Goal: Communication & Community: Answer question/provide support

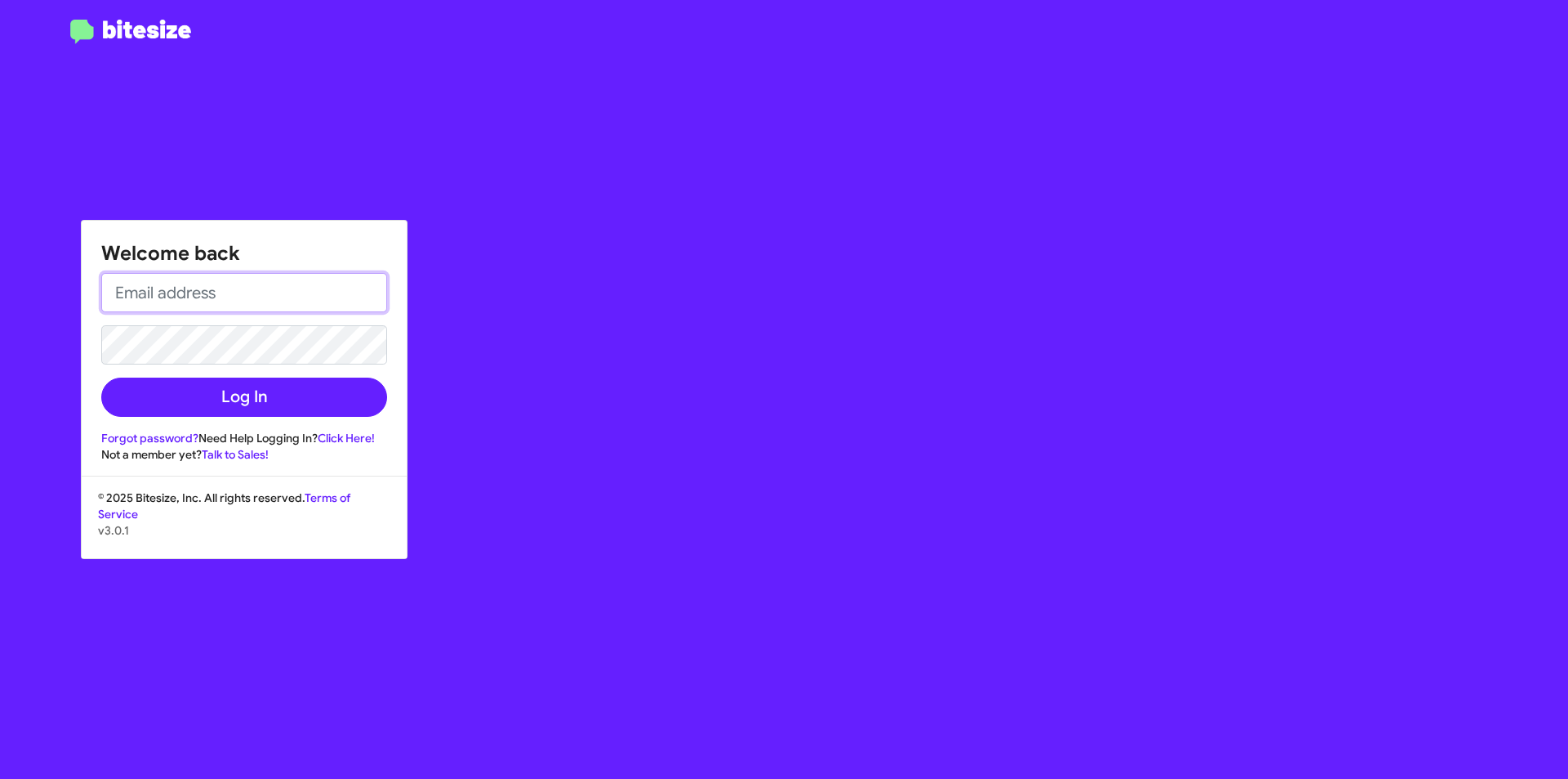
click at [141, 277] on input "email" at bounding box center [243, 292] width 285 height 39
type input "[EMAIL_ADDRESS][DOMAIN_NAME]"
click at [101, 377] on button "Log In" at bounding box center [243, 397] width 285 height 39
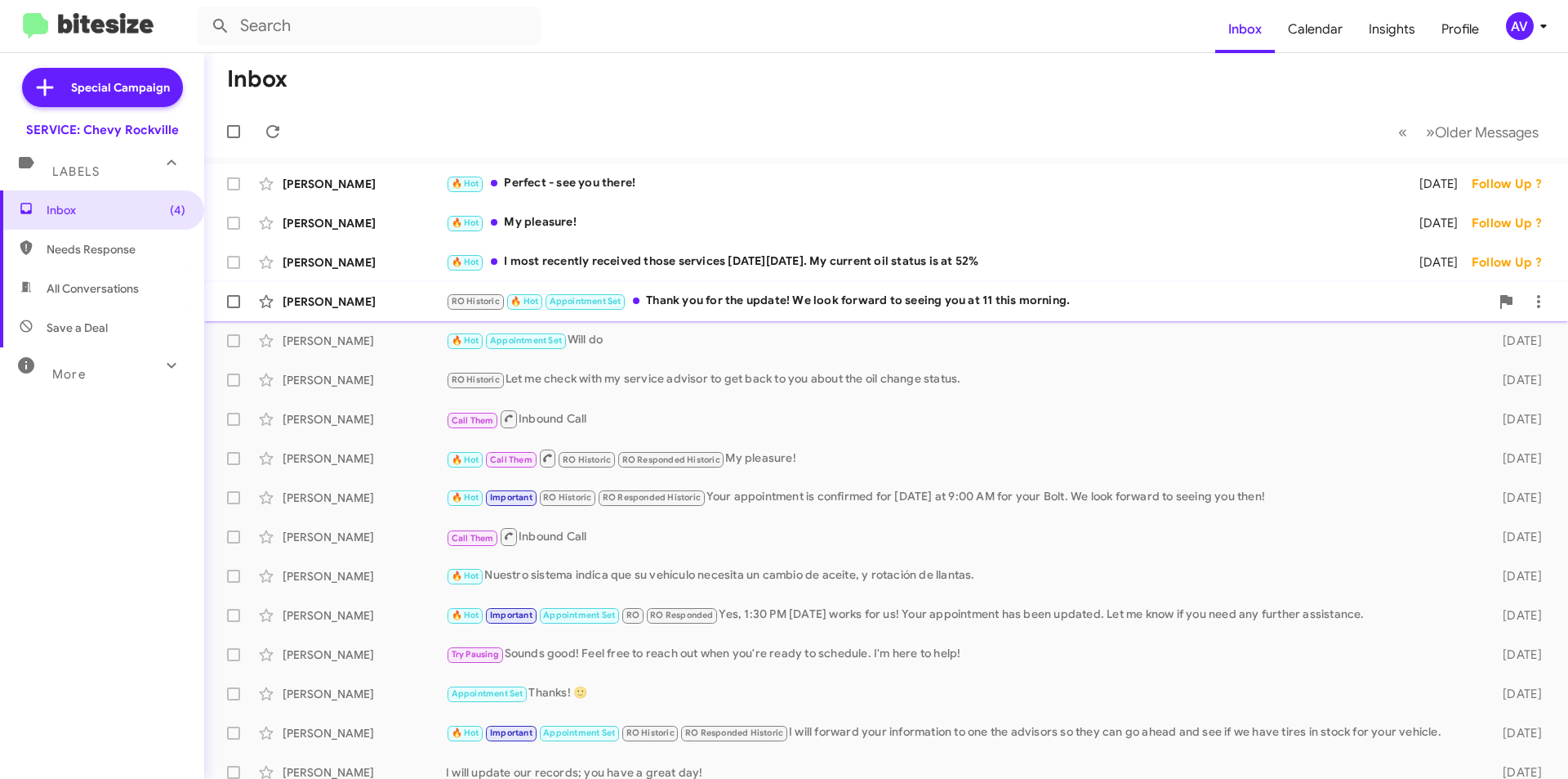
click at [729, 291] on div "[PERSON_NAME] RO Historic 🔥 Hot Appointment Set Thank you for the update! We lo…" at bounding box center [886, 301] width 1338 height 32
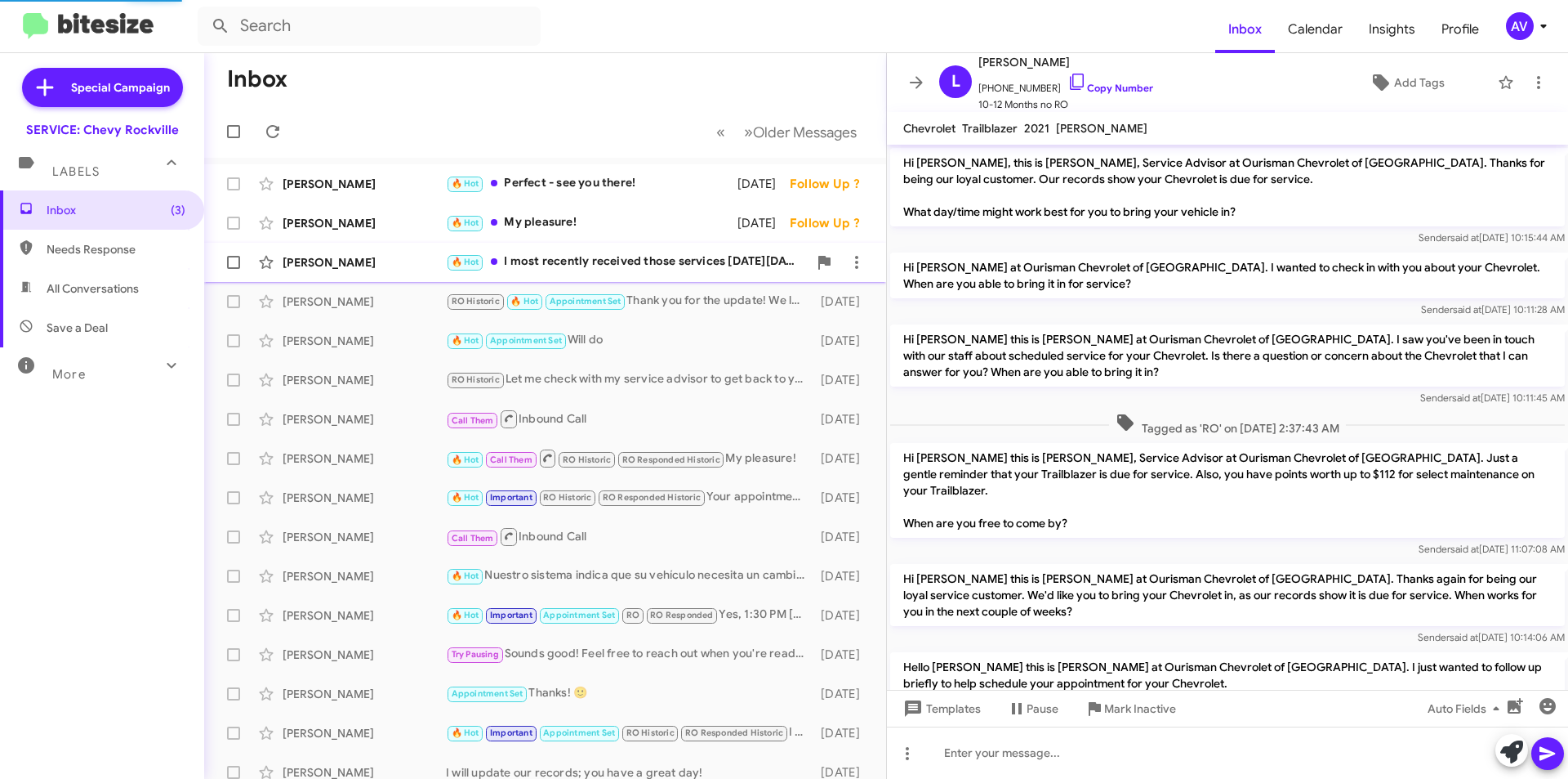
scroll to position [490, 0]
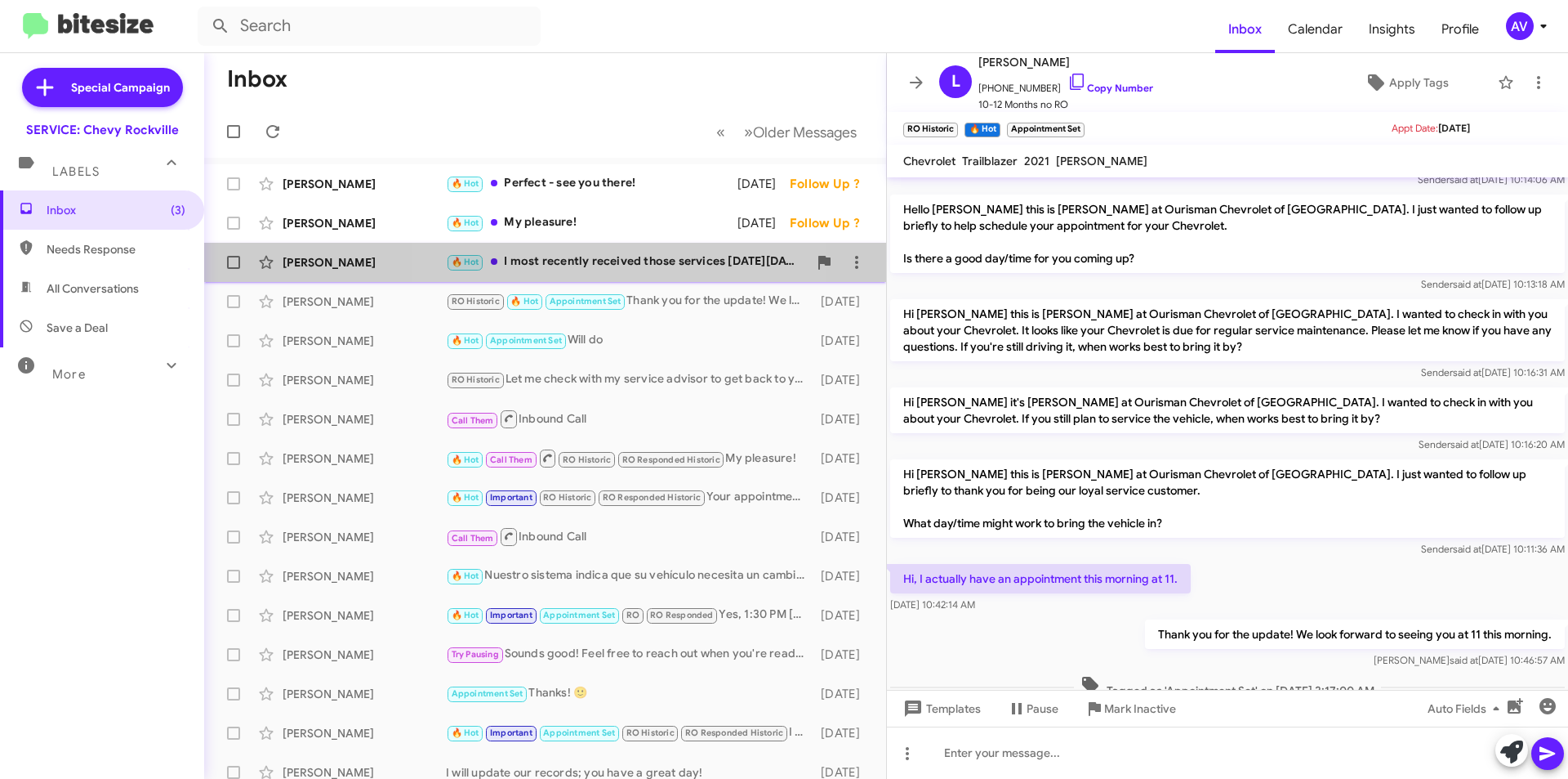
click at [631, 262] on div "🔥 Hot I most recently received those services [DATE][DATE]. My current oil stat…" at bounding box center [626, 262] width 362 height 19
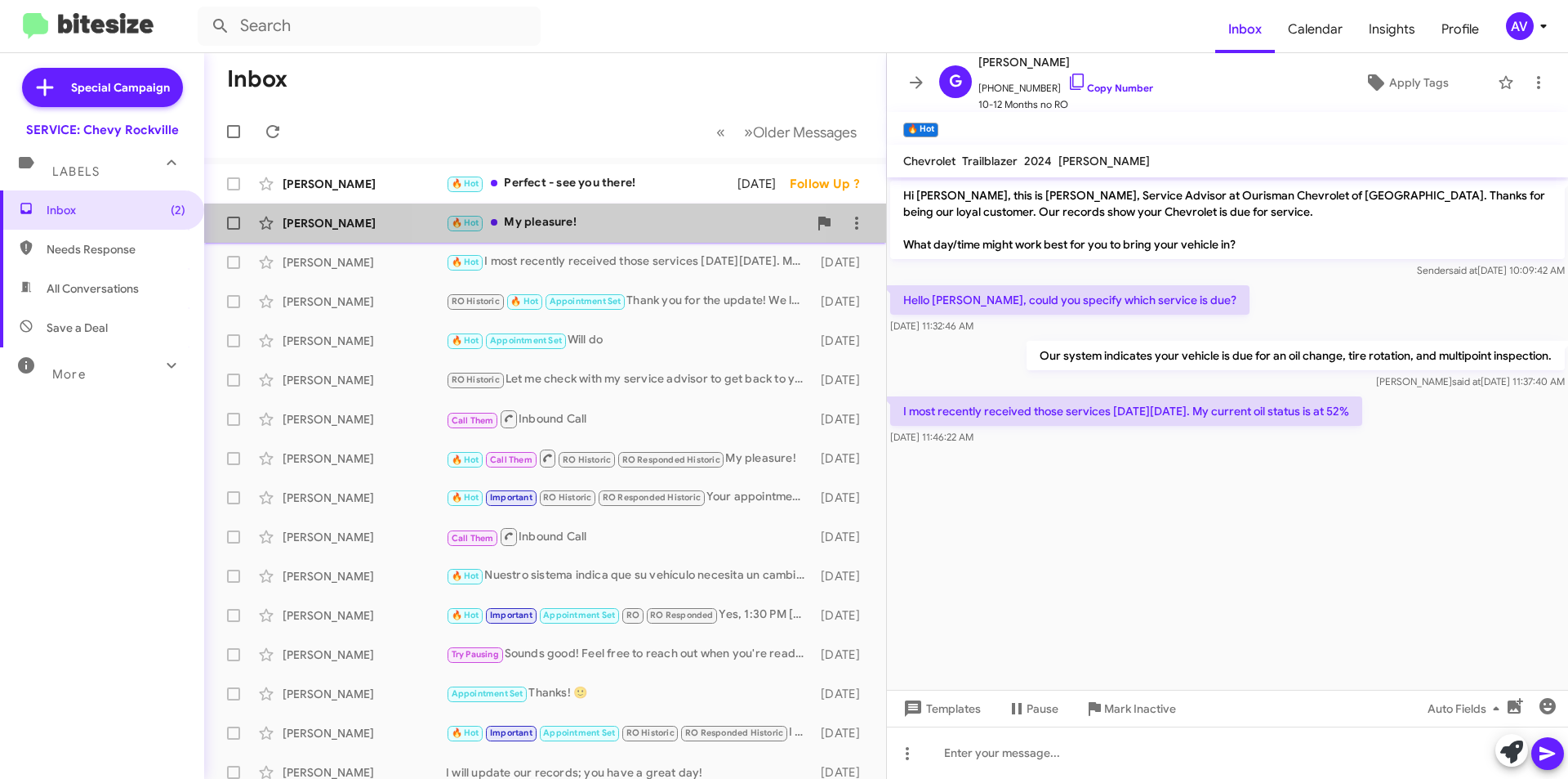
click at [631, 224] on div "🔥 Hot My pleasure!" at bounding box center [626, 223] width 362 height 19
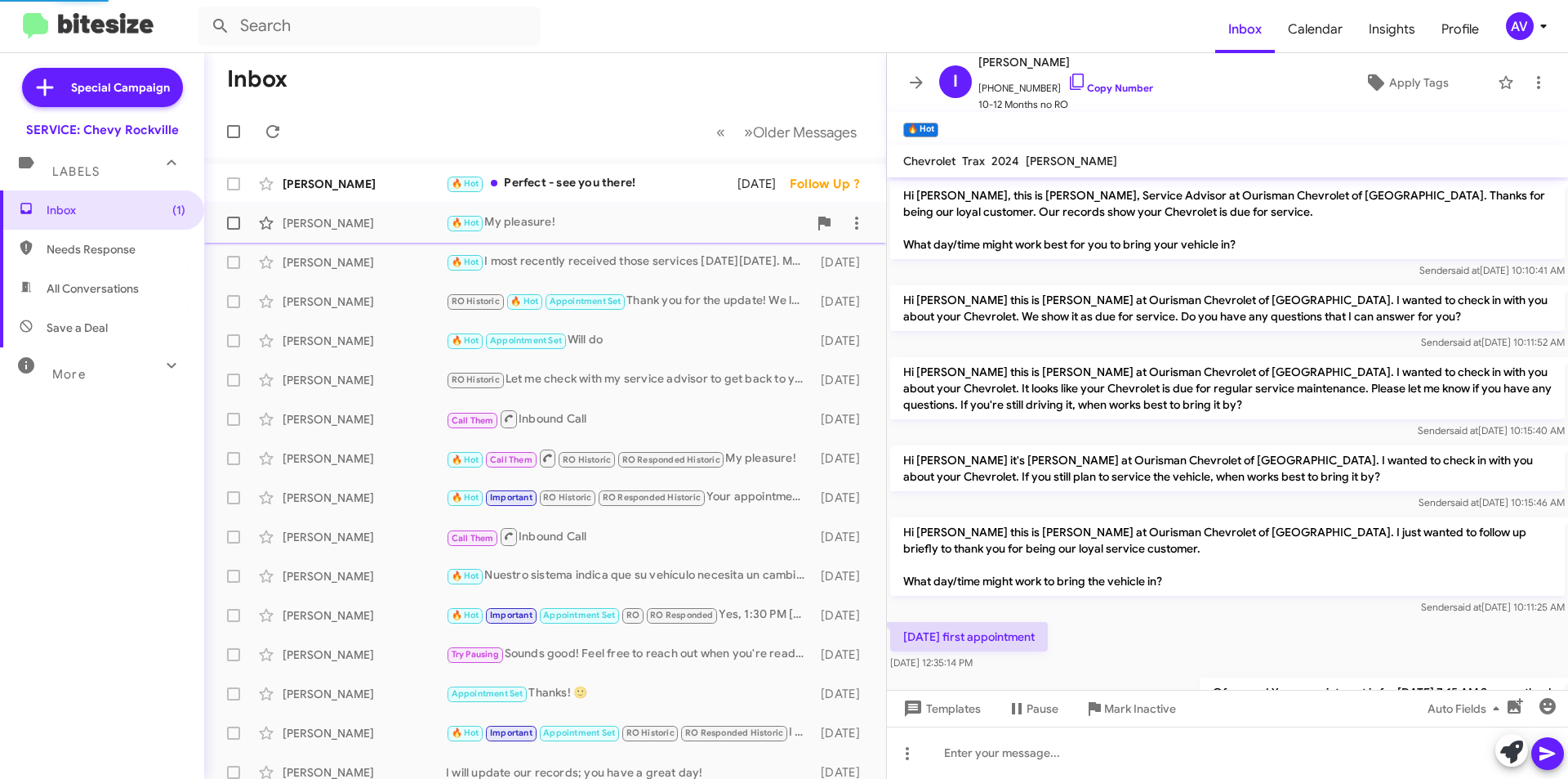
scroll to position [188, 0]
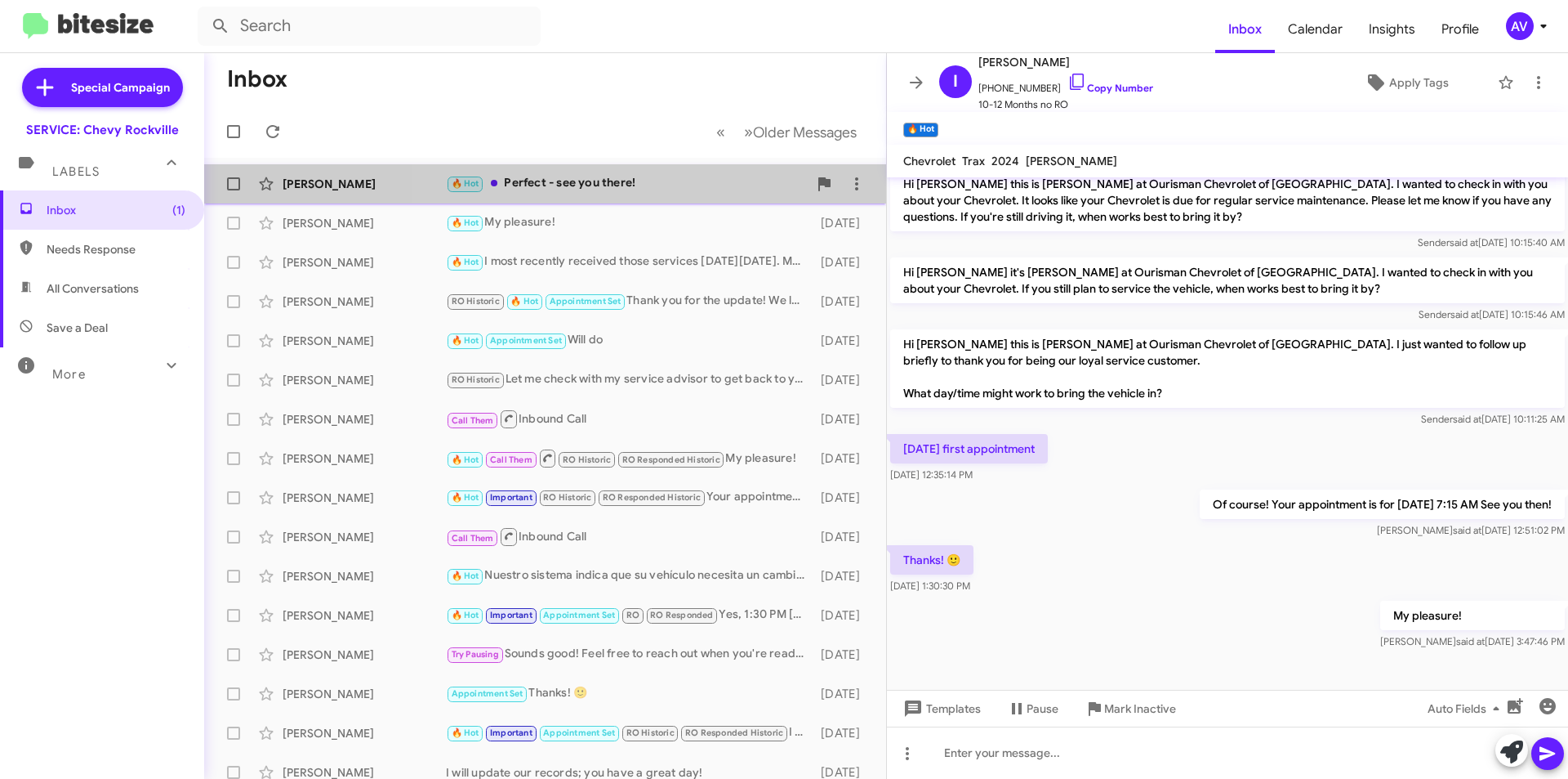
click at [651, 190] on div "🔥 Hot Perfect - see you there!" at bounding box center [626, 183] width 362 height 19
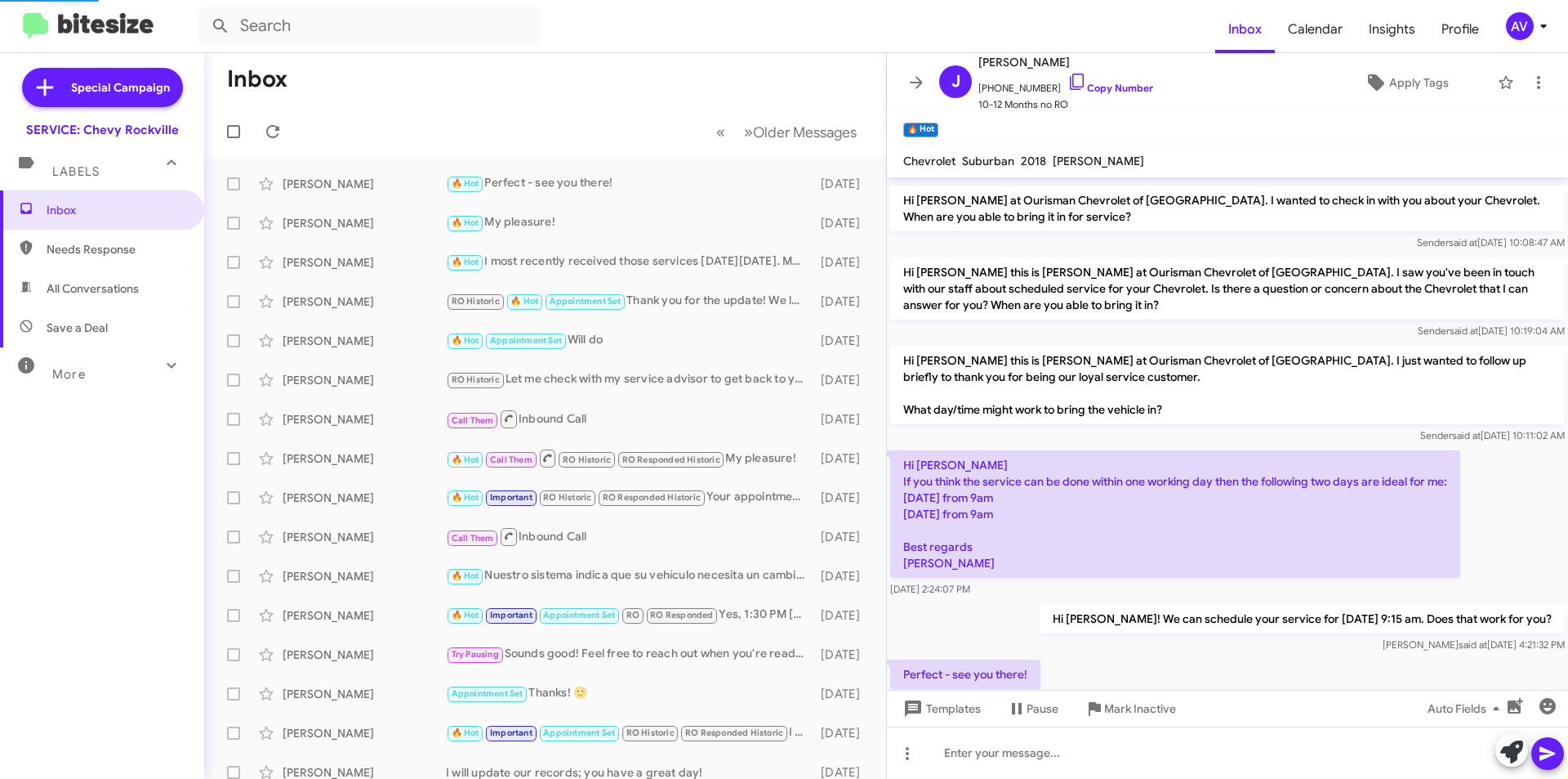
scroll to position [362, 0]
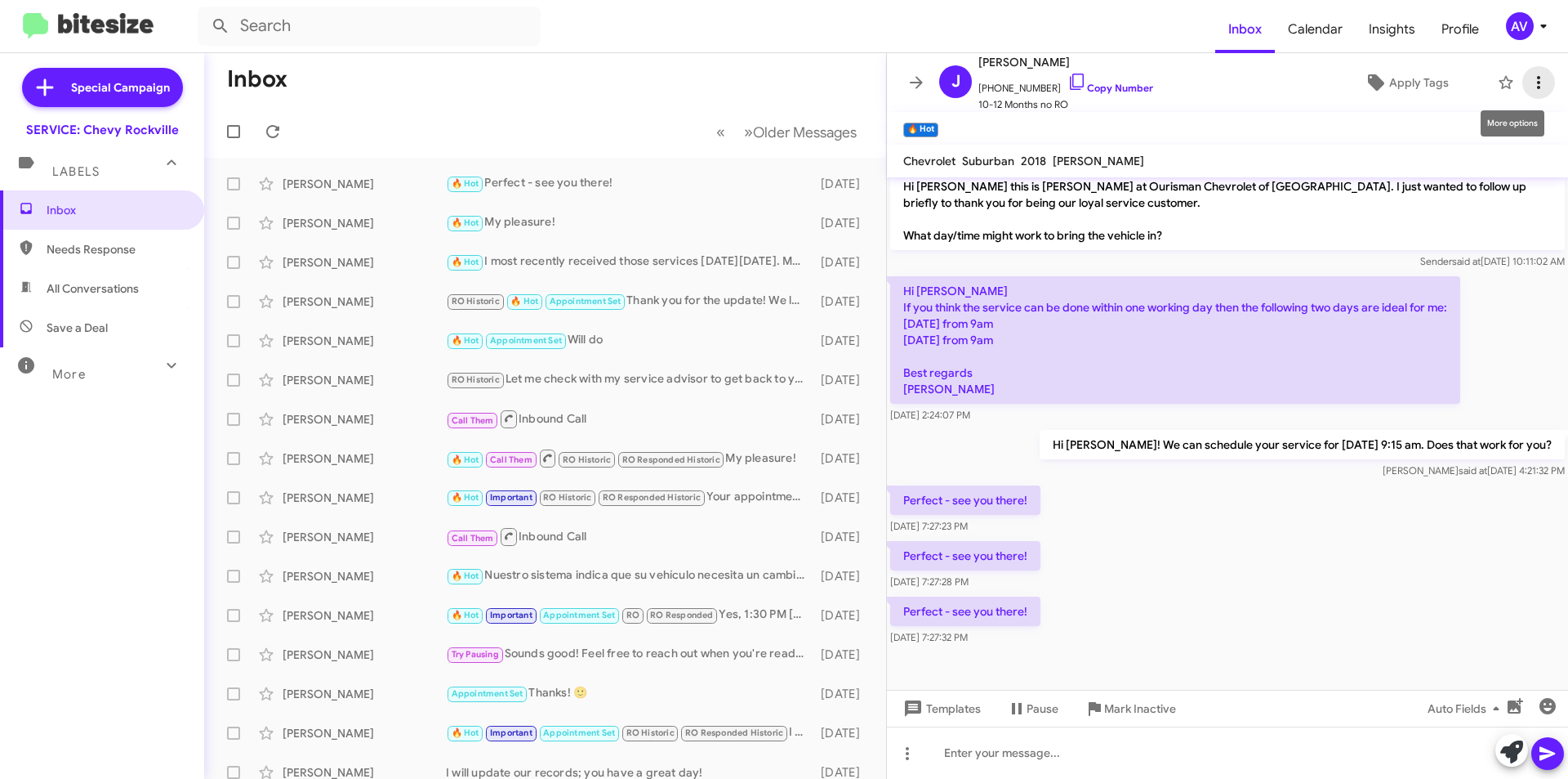
click at [1535, 85] on icon at bounding box center [1539, 83] width 20 height 20
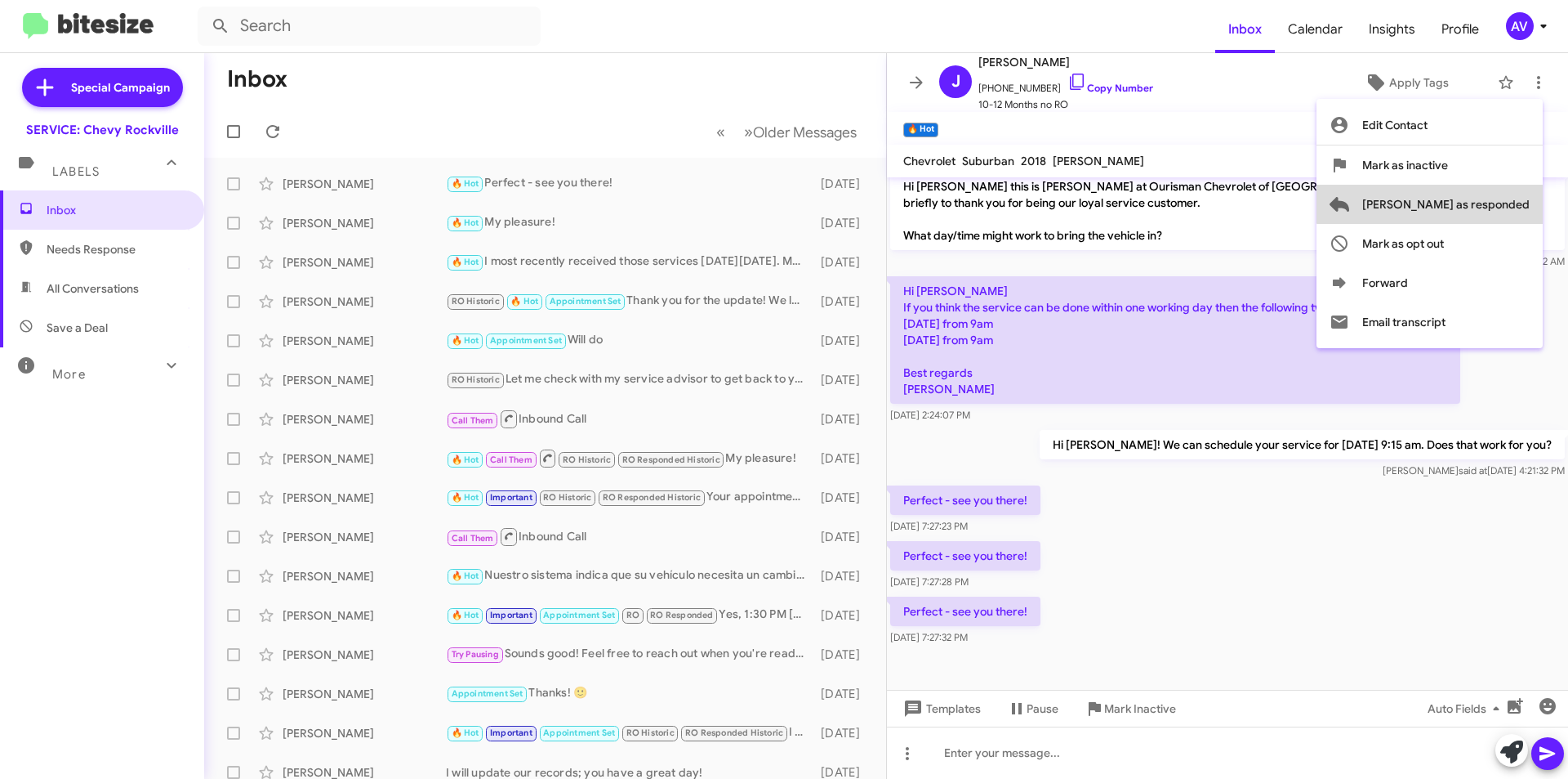
click at [1513, 190] on span "[PERSON_NAME] as responded" at bounding box center [1446, 204] width 167 height 39
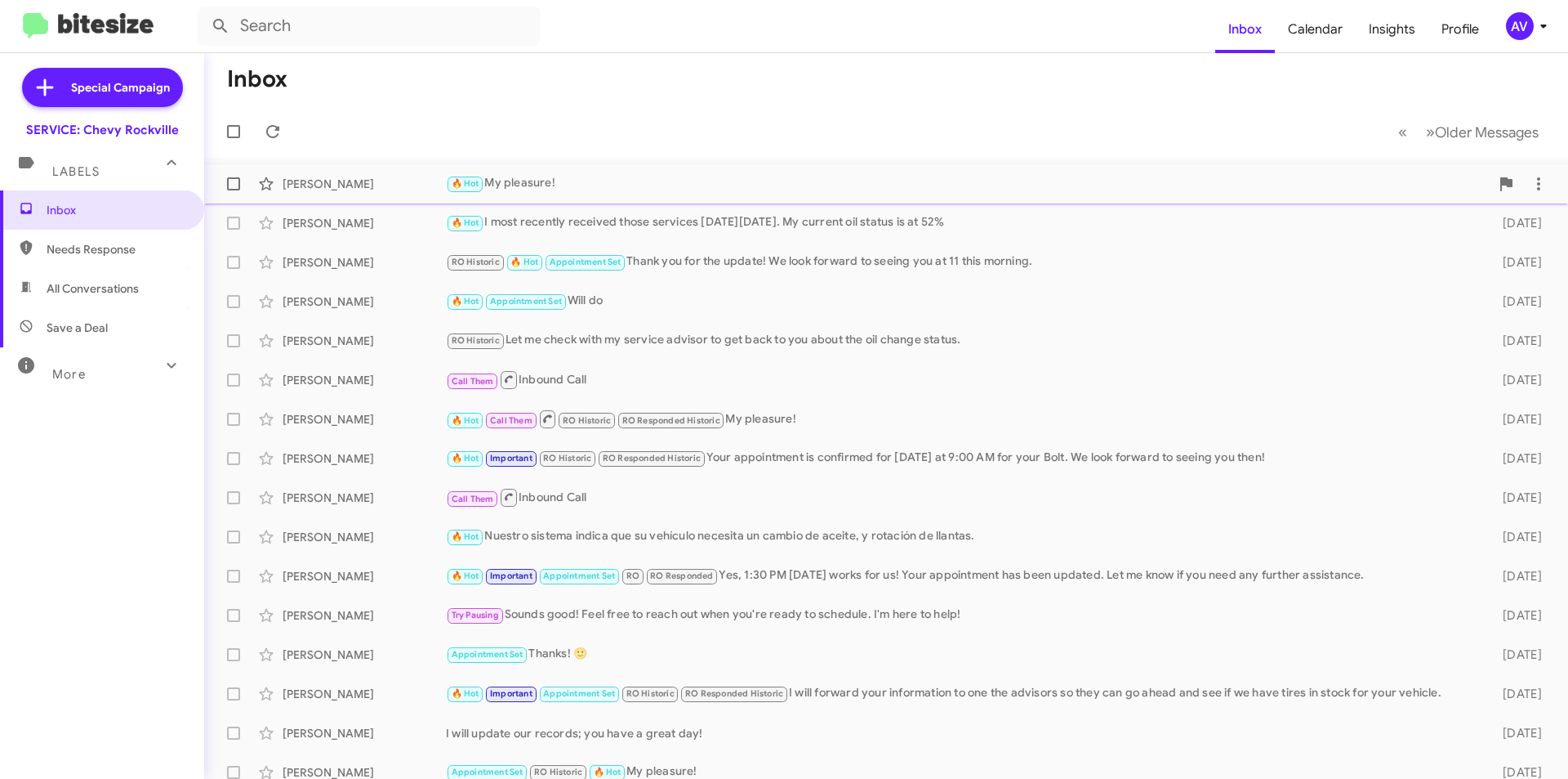
click at [623, 175] on div "🔥 Hot My pleasure!" at bounding box center [967, 183] width 1043 height 19
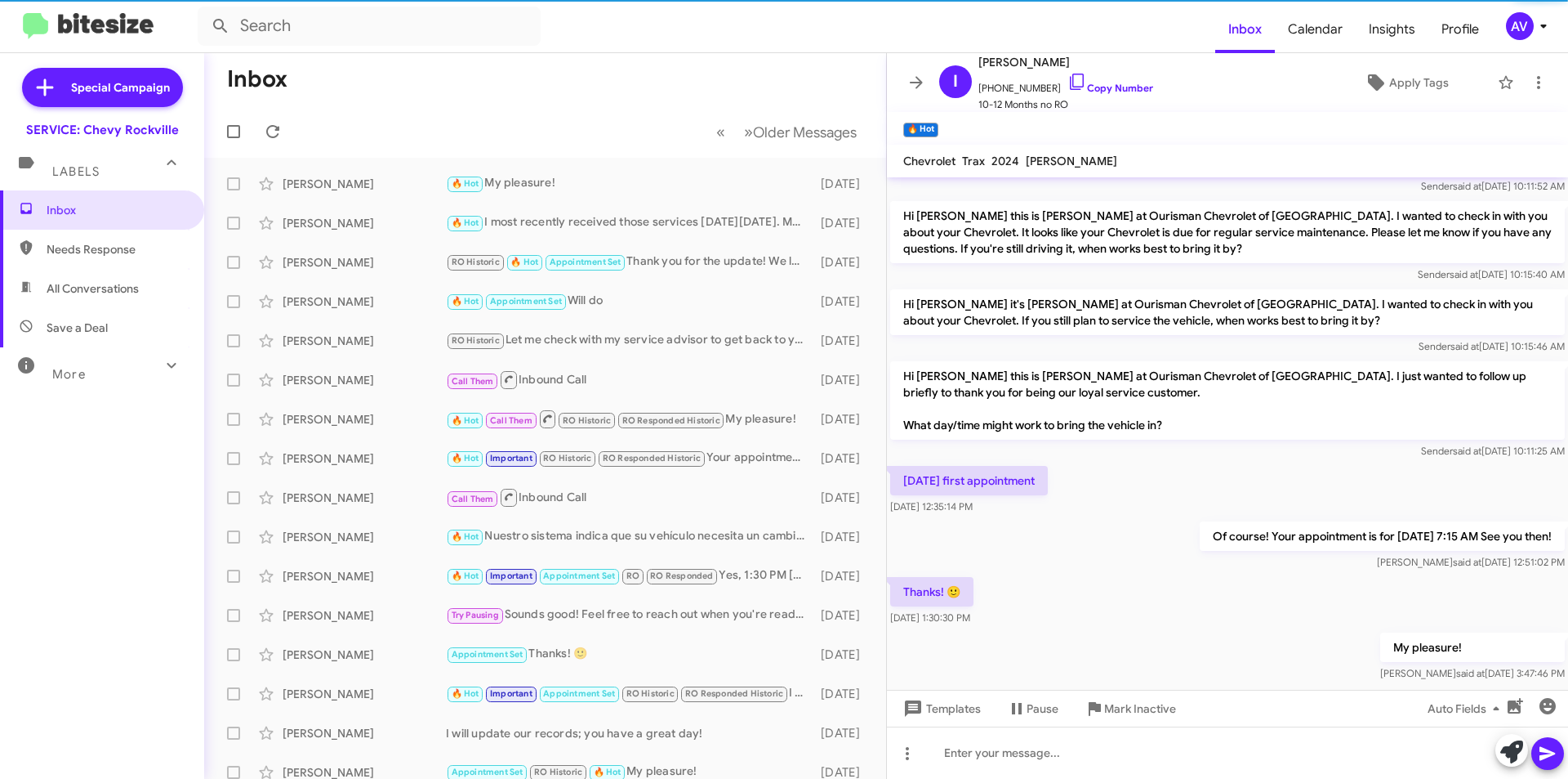
scroll to position [188, 0]
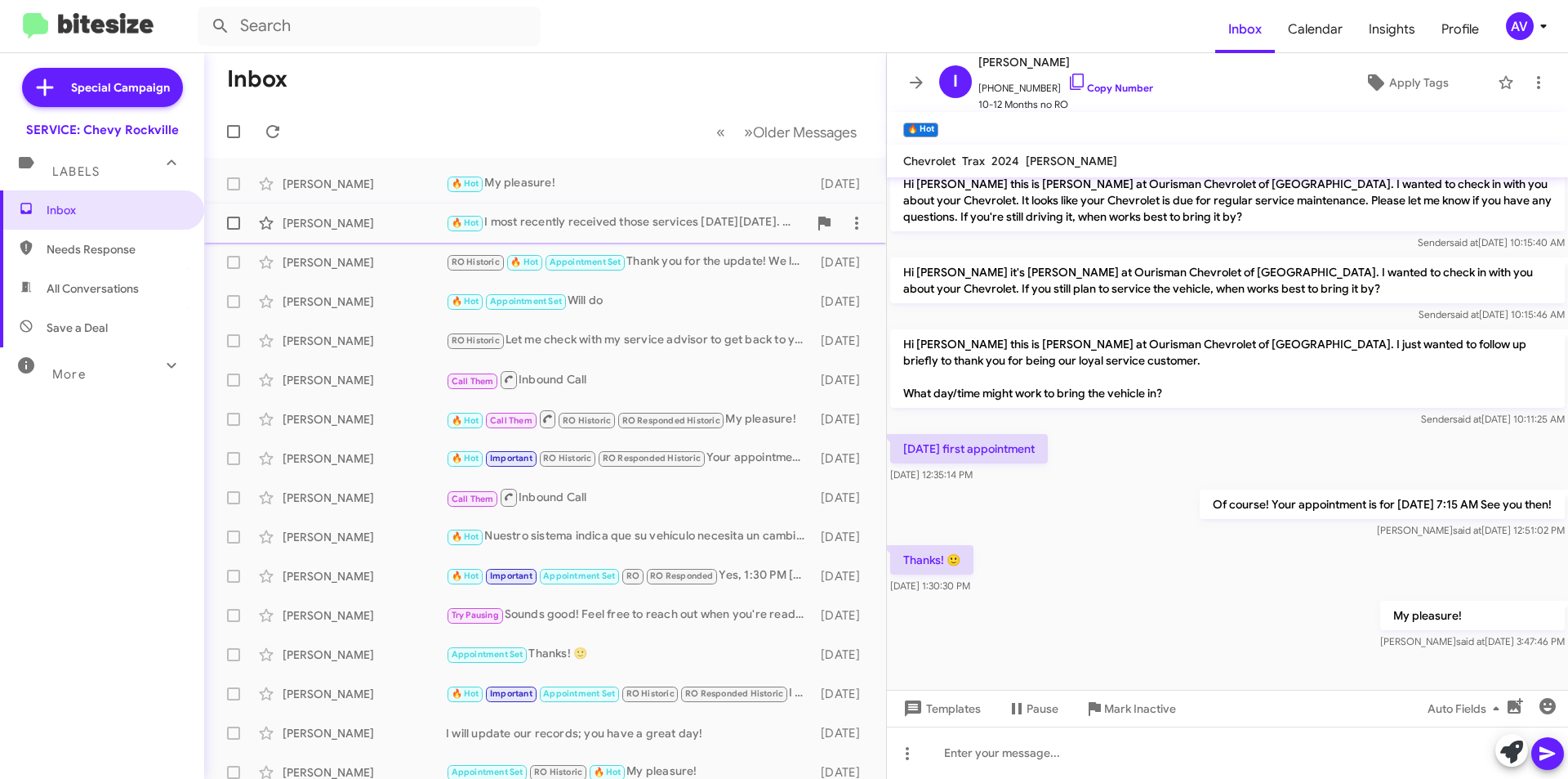
click at [698, 238] on div "[PERSON_NAME] 🔥 Hot I most recently received those services [DATE][DATE]. My cu…" at bounding box center [545, 223] width 656 height 32
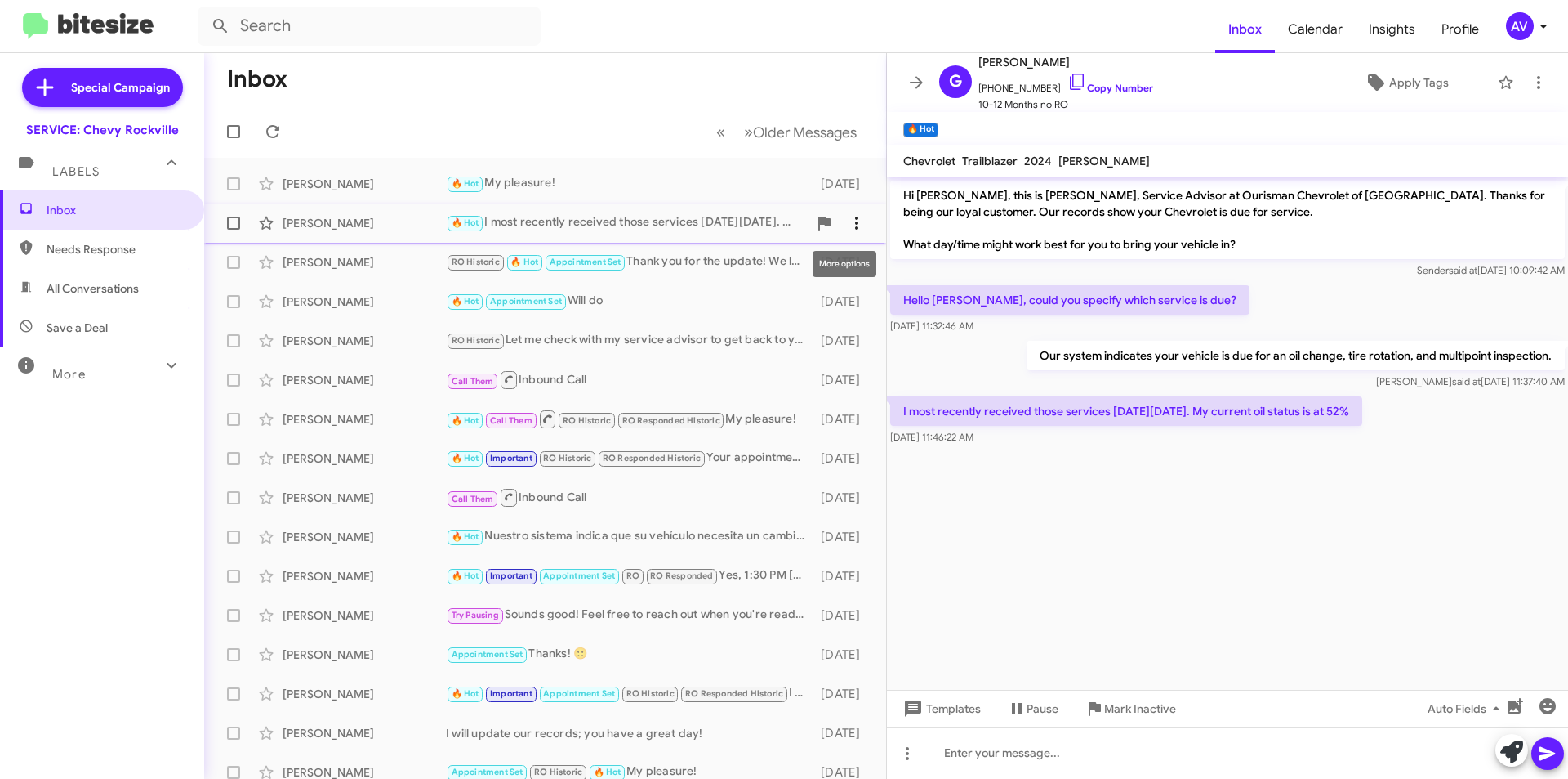
click at [847, 228] on icon at bounding box center [857, 224] width 20 height 20
click at [648, 245] on div at bounding box center [784, 389] width 1568 height 779
click at [648, 261] on div "RO Historic 🔥 Hot Appointment Set Thank you for the update! We look forward to …" at bounding box center [626, 262] width 362 height 19
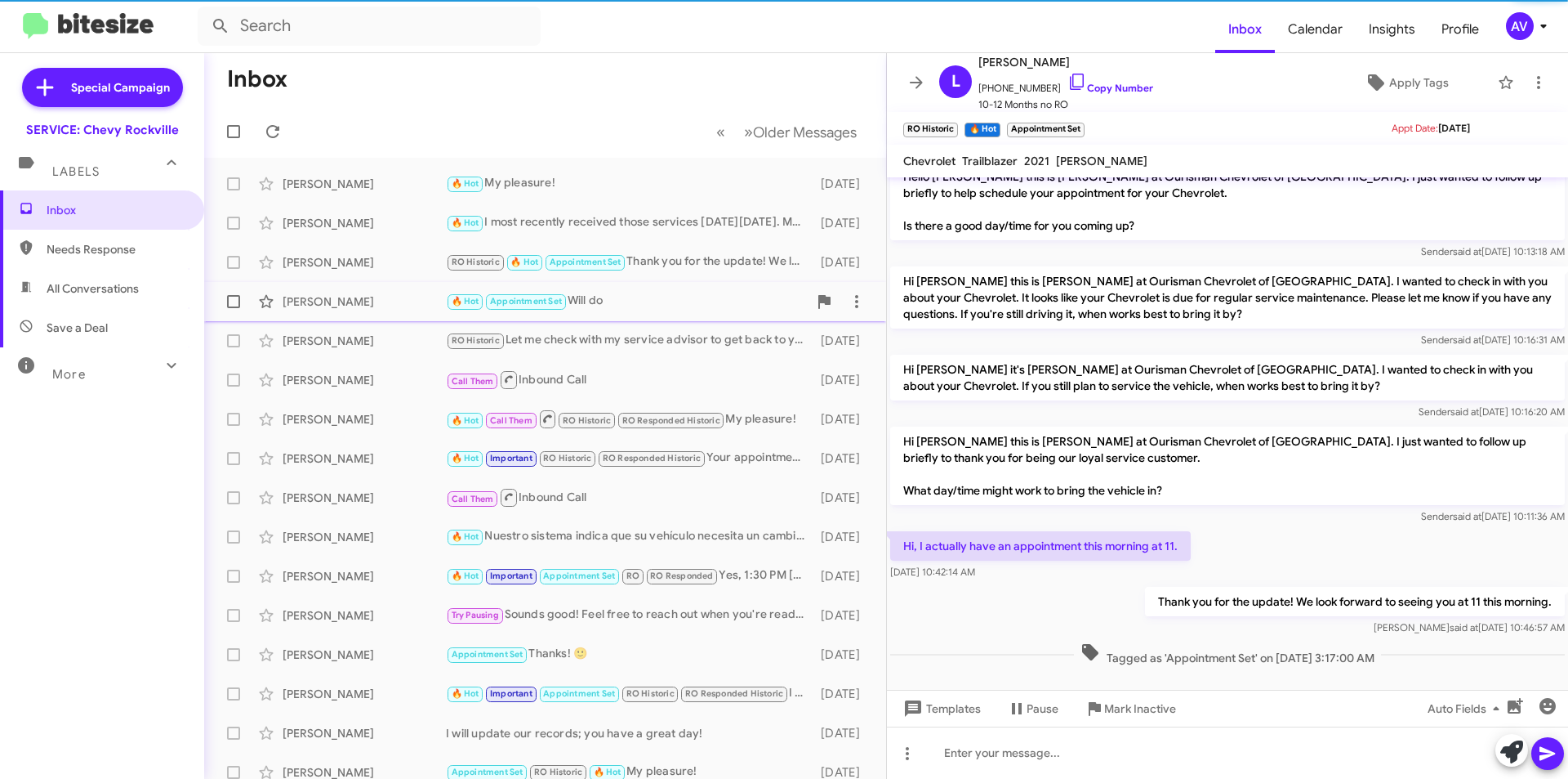
click at [703, 311] on div "[PERSON_NAME] 🔥 Hot Appointment Set Will do [DATE]" at bounding box center [545, 301] width 656 height 32
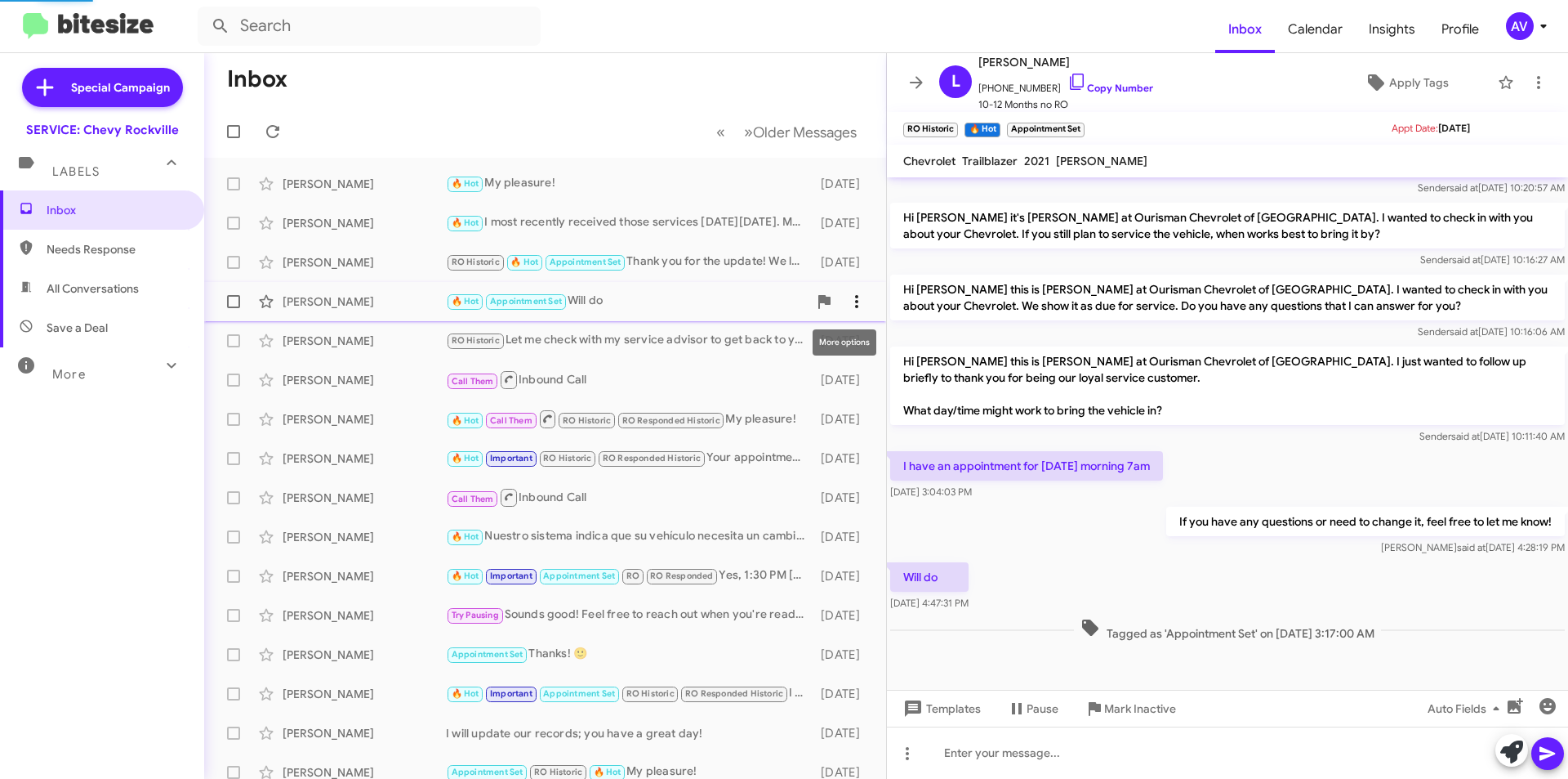
scroll to position [397, 0]
click at [848, 301] on icon at bounding box center [857, 301] width 20 height 20
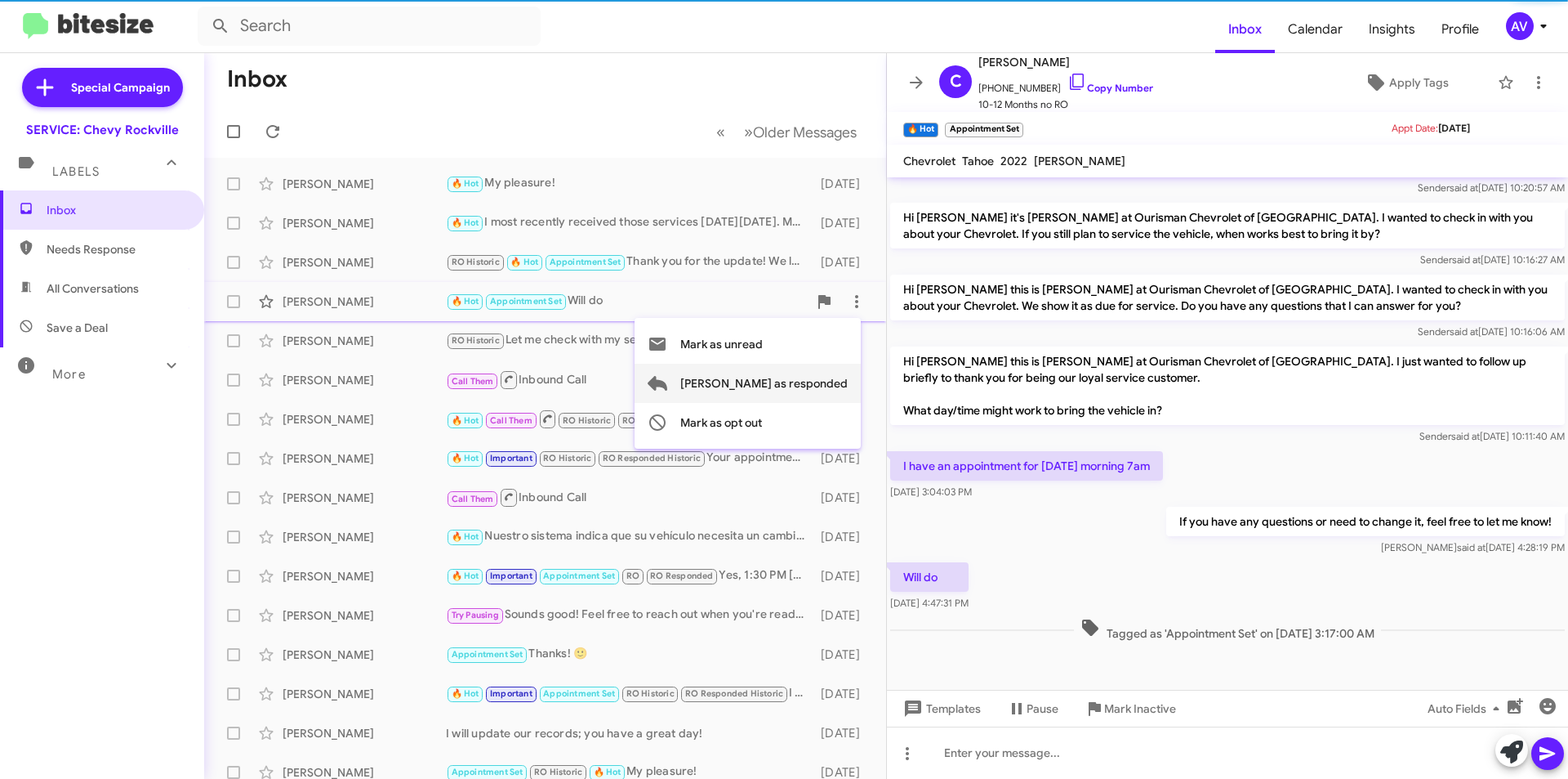
click at [835, 379] on span "[PERSON_NAME] as responded" at bounding box center [764, 382] width 167 height 39
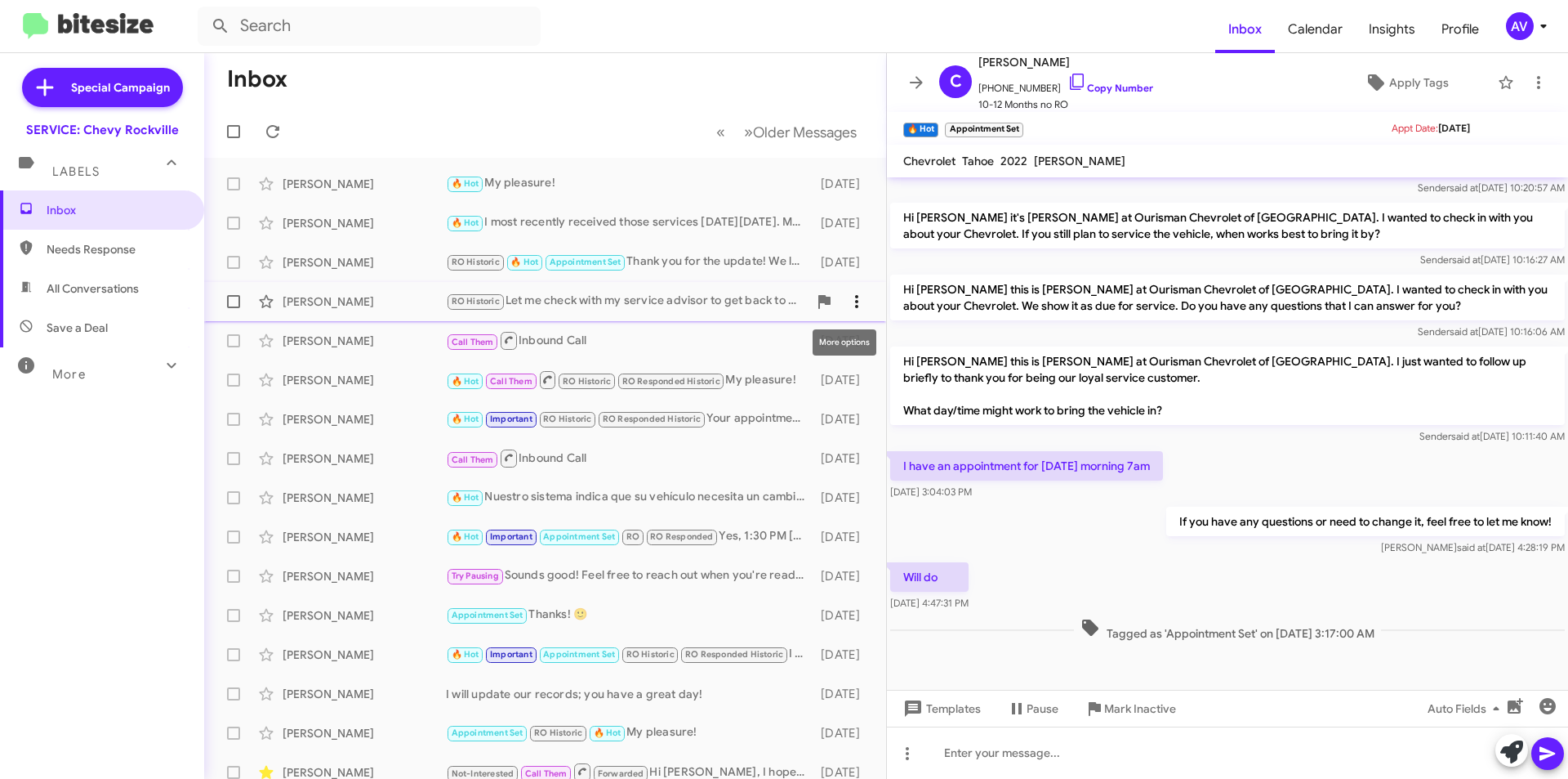
click at [841, 296] on span at bounding box center [856, 301] width 32 height 20
click at [599, 316] on div at bounding box center [784, 389] width 1568 height 779
click at [1506, 26] on div "AV" at bounding box center [1520, 26] width 28 height 28
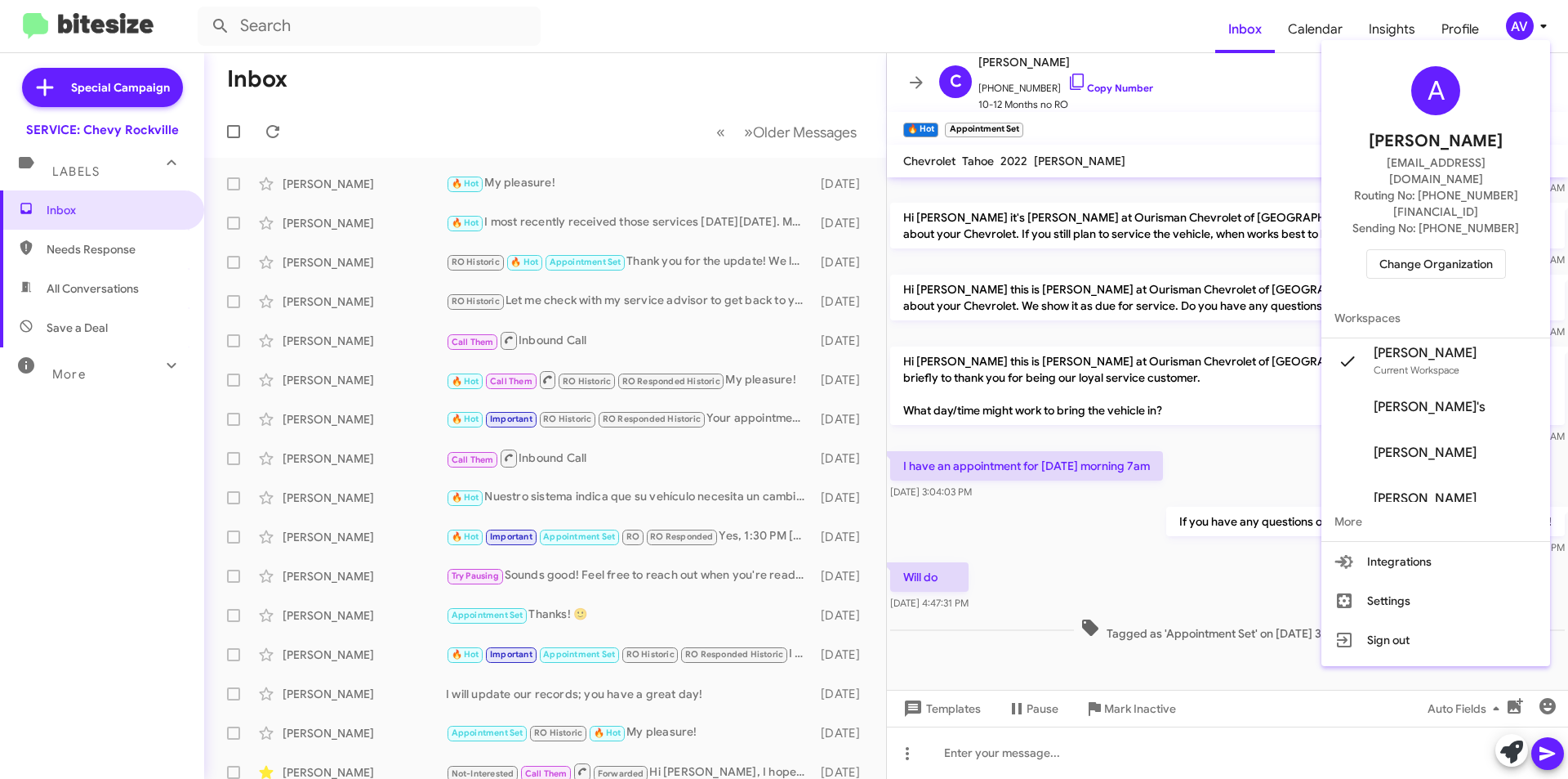
click at [929, 33] on div at bounding box center [784, 389] width 1568 height 779
